Goal: Information Seeking & Learning: Check status

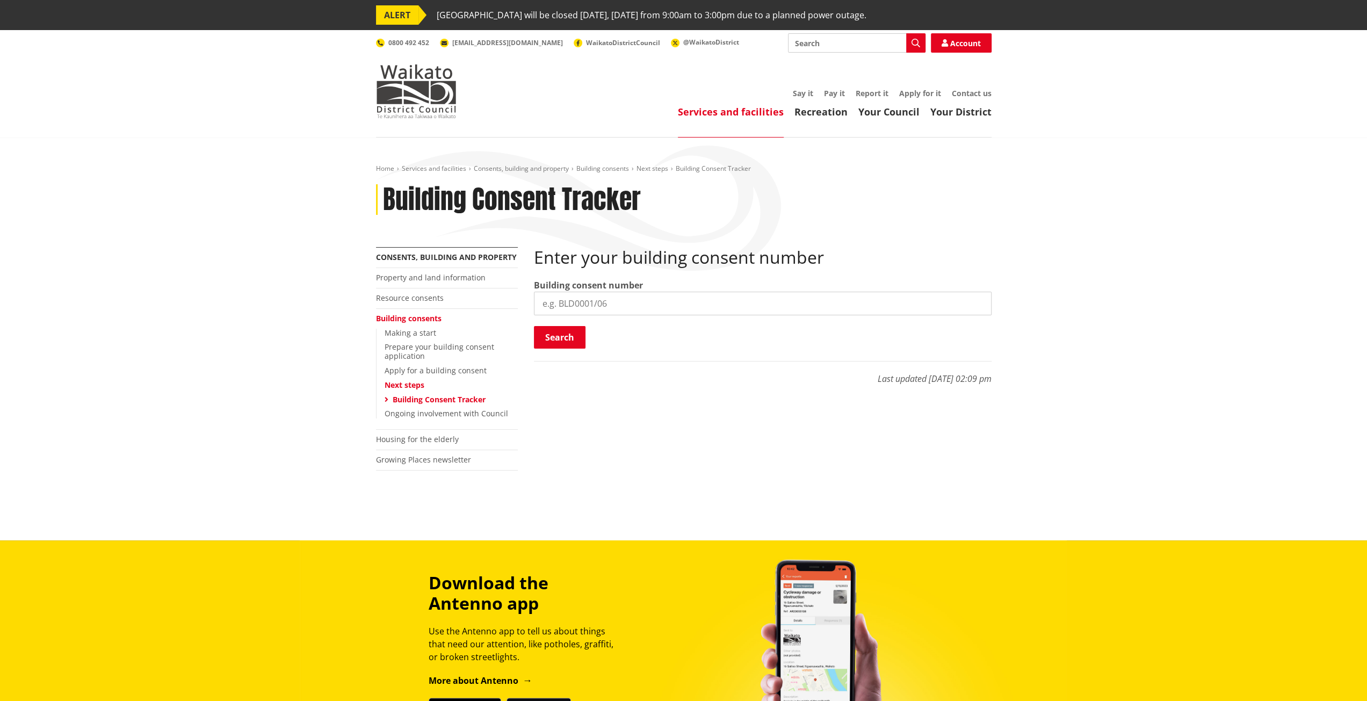
click at [610, 294] on input "search" at bounding box center [763, 304] width 458 height 24
paste input "BLD1325/25"
type input "BLD1325/25"
click at [572, 343] on button "Search" at bounding box center [560, 337] width 52 height 23
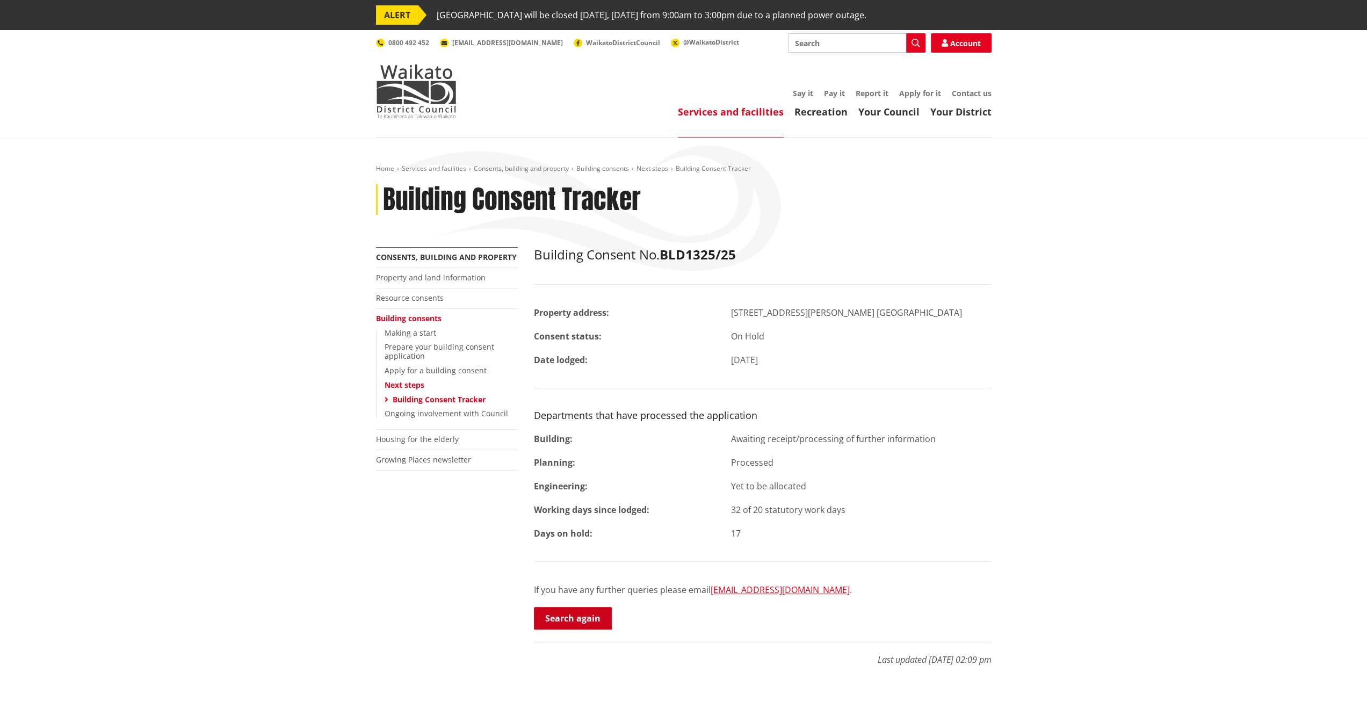
click at [599, 613] on link "Search again" at bounding box center [573, 618] width 78 height 23
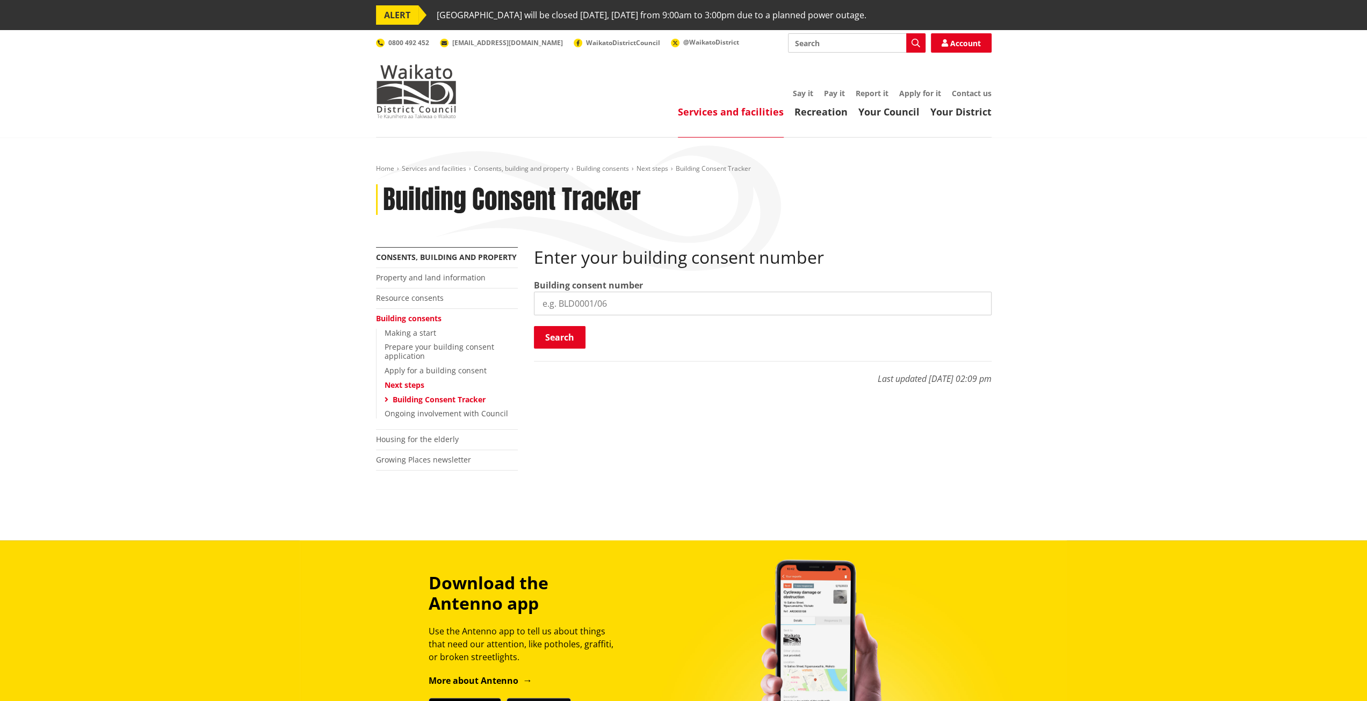
paste input "BLD0177/26"
type input "BLD0177/26"
click at [576, 338] on button "Search" at bounding box center [560, 337] width 52 height 23
